Goal: Transaction & Acquisition: Purchase product/service

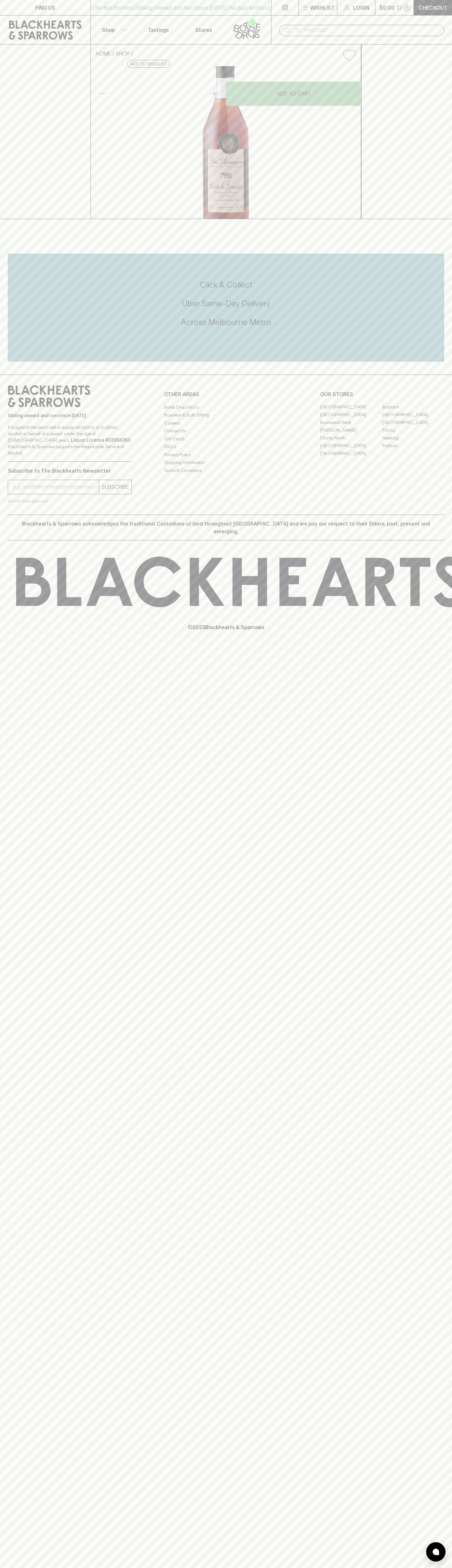
click at [428, 2] on link "Checkout" at bounding box center [433, 7] width 38 height 15
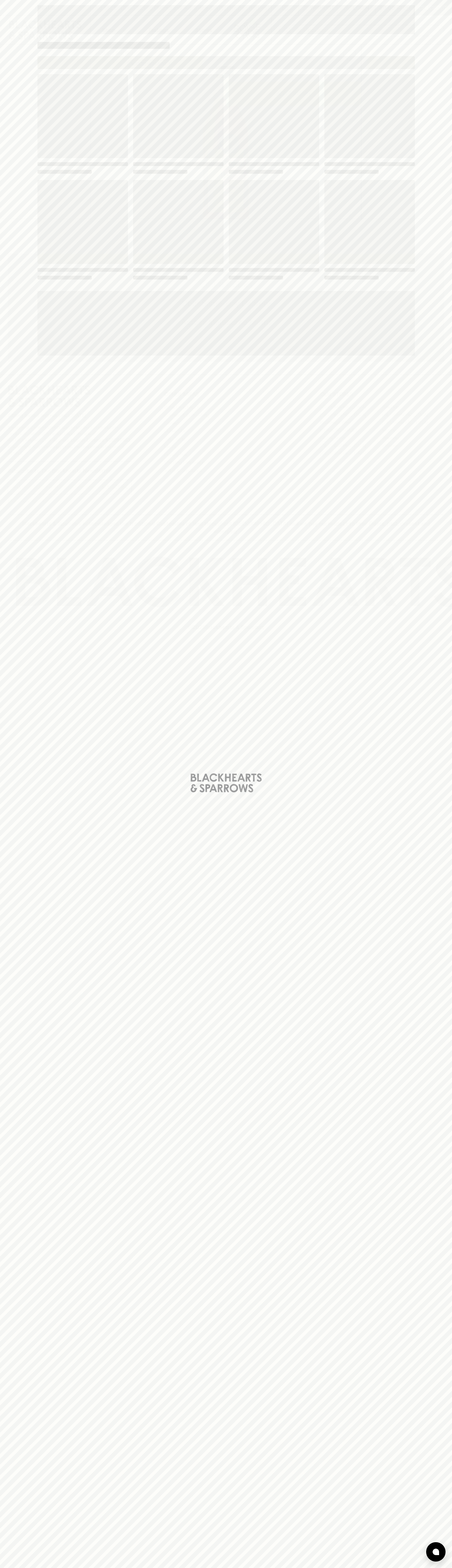
click at [422, 1567] on html "FIND US | No Bad Bottles | Sibling Owned and Run Since 2006 | No Bad Bottles | …" at bounding box center [226, 784] width 452 height 1568
click at [74, 1567] on html "FIND US | No Bad Bottles | Sibling Owned and Run Since 2006 | No Bad Bottles | …" at bounding box center [226, 784] width 452 height 1568
click at [1, 1164] on div "Loading" at bounding box center [226, 784] width 452 height 1568
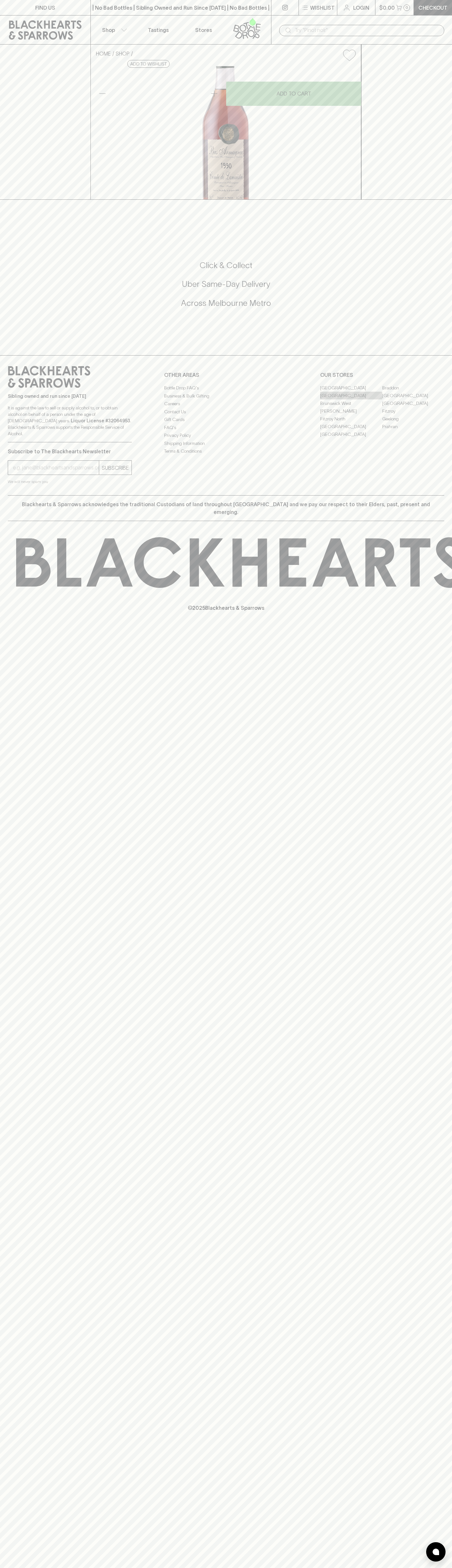
click at [351, 399] on link "[GEOGRAPHIC_DATA]" at bounding box center [351, 395] width 62 height 8
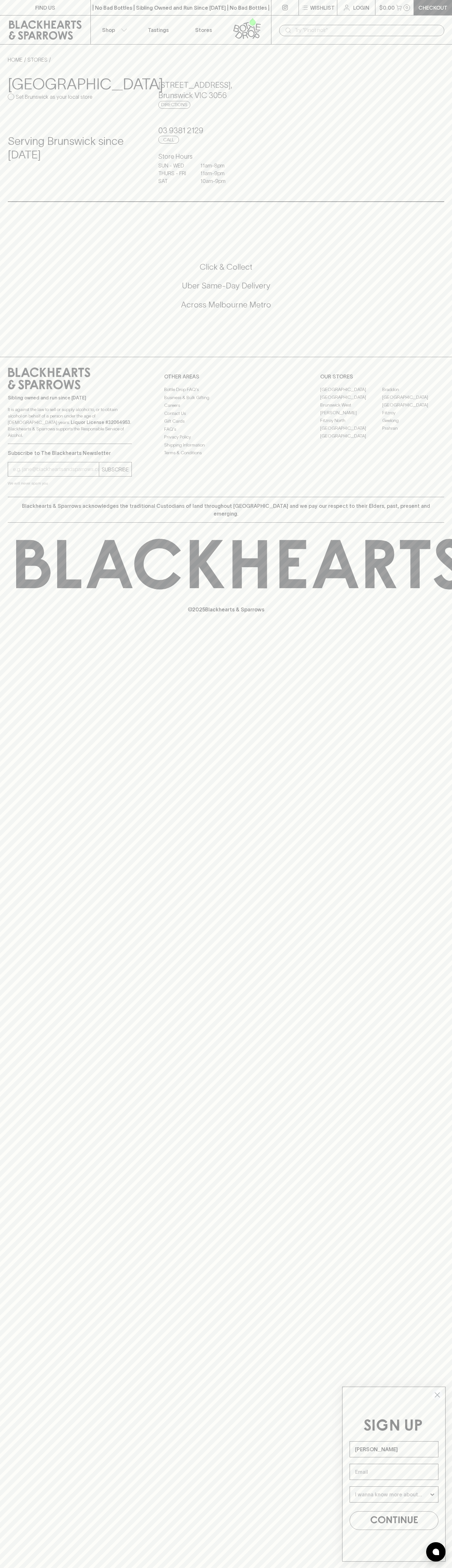
type input "[PERSON_NAME]"
